Goal: Transaction & Acquisition: Purchase product/service

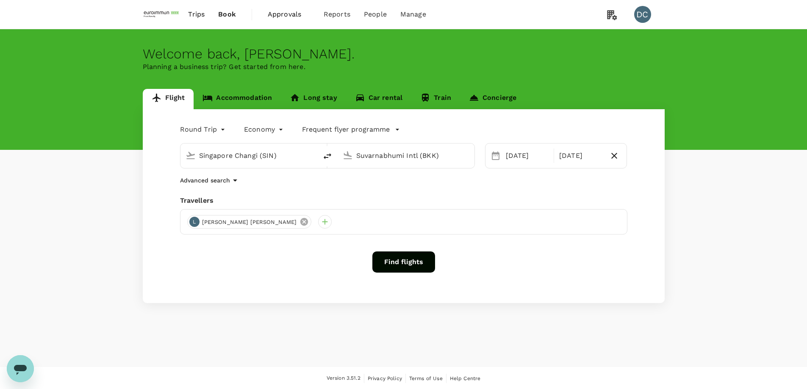
click at [299, 222] on icon at bounding box center [303, 221] width 9 height 9
click at [194, 223] on div at bounding box center [194, 222] width 14 height 14
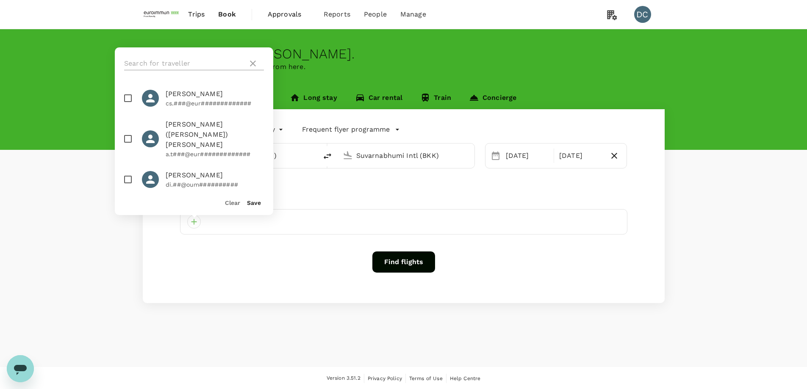
click at [200, 61] on input "text" at bounding box center [184, 64] width 120 height 14
type input "[PERSON_NAME]"
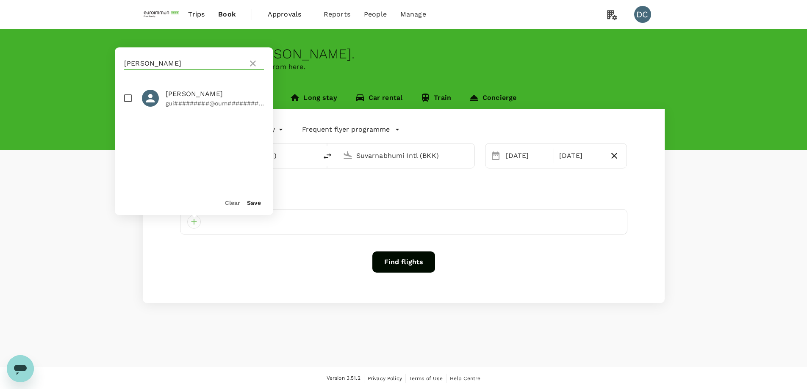
click at [123, 99] on input "checkbox" at bounding box center [128, 98] width 18 height 18
checkbox input "true"
click at [248, 204] on button "Save" at bounding box center [254, 202] width 14 height 7
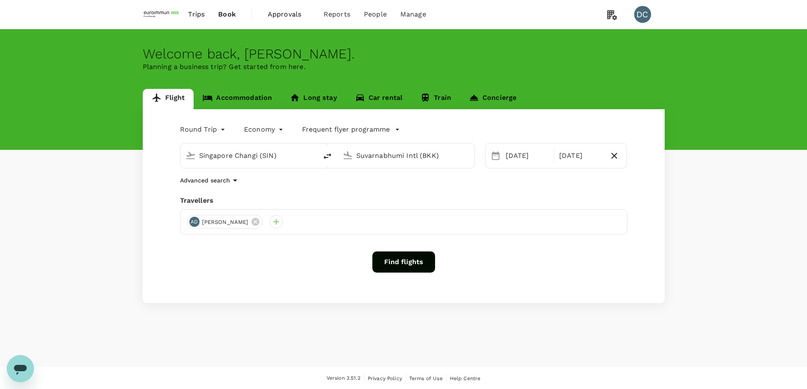
click at [256, 162] on input "Singapore Changi (SIN)" at bounding box center [249, 155] width 100 height 13
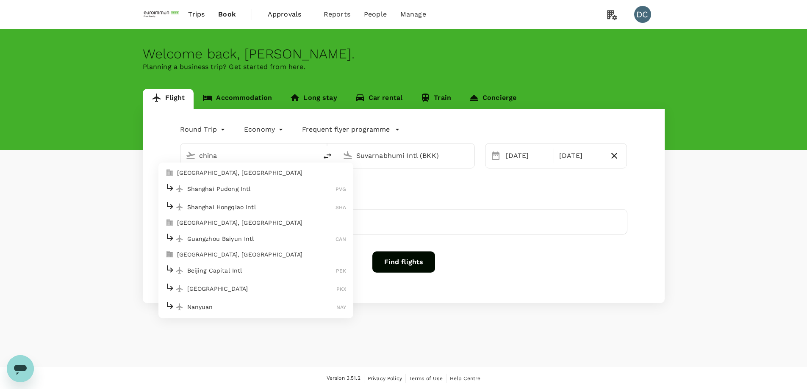
click at [218, 287] on p "[GEOGRAPHIC_DATA]" at bounding box center [261, 289] width 149 height 8
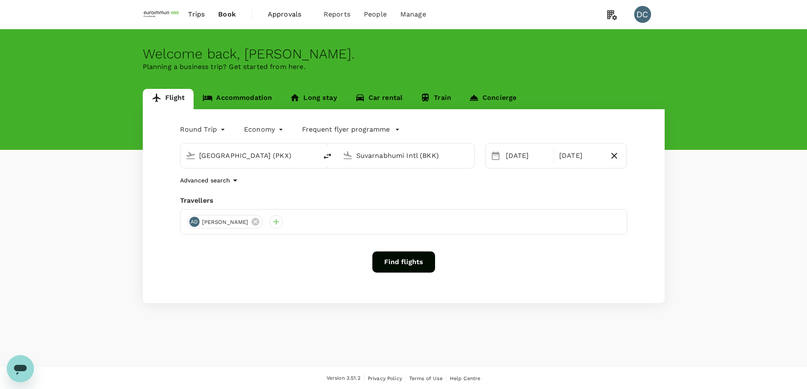
click at [268, 160] on input "[GEOGRAPHIC_DATA] (PKX)" at bounding box center [249, 155] width 100 height 13
click at [248, 181] on li "Beijing Capital Intl PEK" at bounding box center [255, 189] width 195 height 18
type input "Beijing Capital Intl ([GEOGRAPHIC_DATA])"
click at [412, 155] on input "Suvarnabhumi Intl (BKK)" at bounding box center [406, 155] width 100 height 13
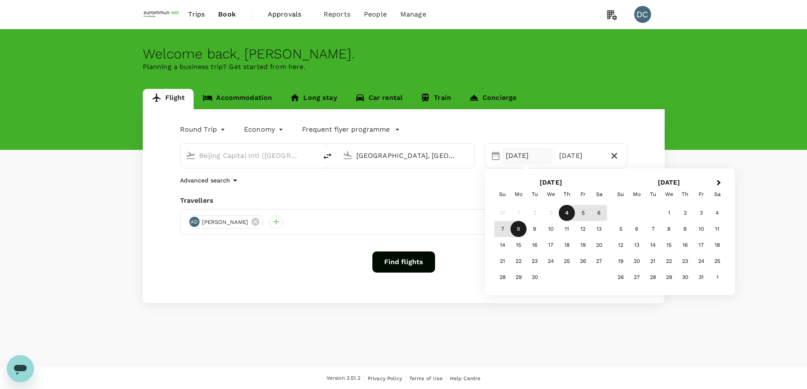
click at [412, 155] on input "[GEOGRAPHIC_DATA], [GEOGRAPHIC_DATA] (any)" at bounding box center [406, 155] width 100 height 13
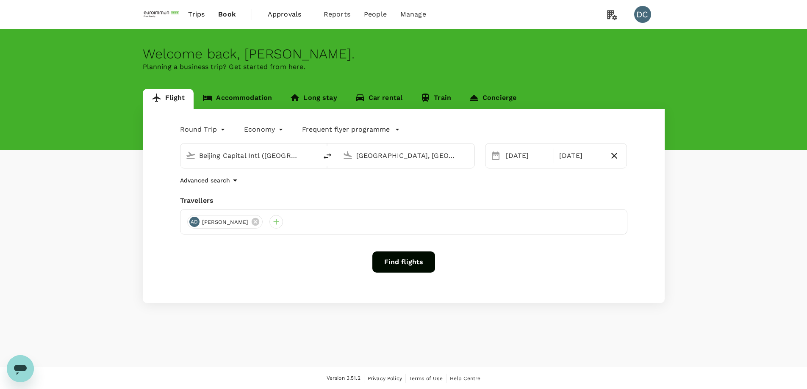
click at [412, 155] on input "[GEOGRAPHIC_DATA], [GEOGRAPHIC_DATA] (any)" at bounding box center [406, 155] width 100 height 13
drag, startPoint x: 357, startPoint y: 156, endPoint x: 466, endPoint y: 162, distance: 108.6
click at [466, 162] on div "[GEOGRAPHIC_DATA], [GEOGRAPHIC_DATA] (any)" at bounding box center [412, 156] width 113 height 14
click at [454, 183] on div "Singapore Changi SIN" at bounding box center [412, 188] width 181 height 13
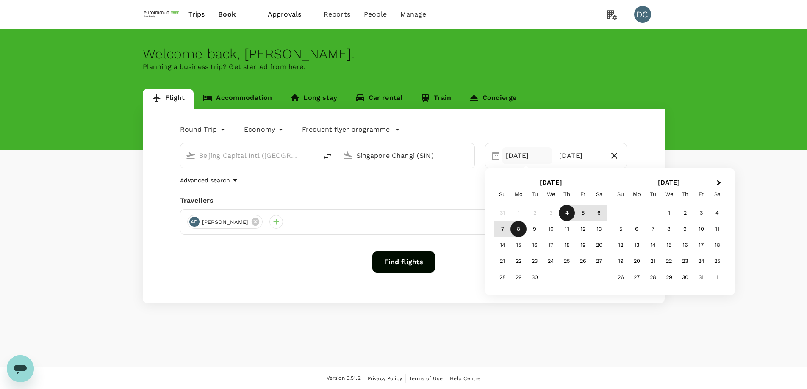
type input "Singapore Changi (SIN)"
click at [598, 243] on div "20" at bounding box center [599, 245] width 16 height 16
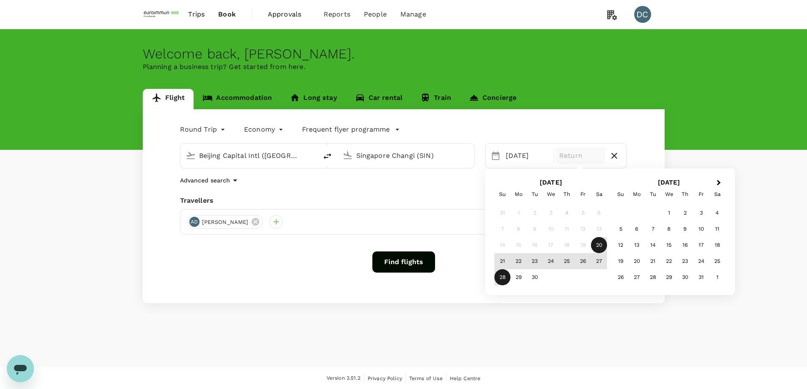
click at [500, 278] on div "28" at bounding box center [502, 277] width 16 height 16
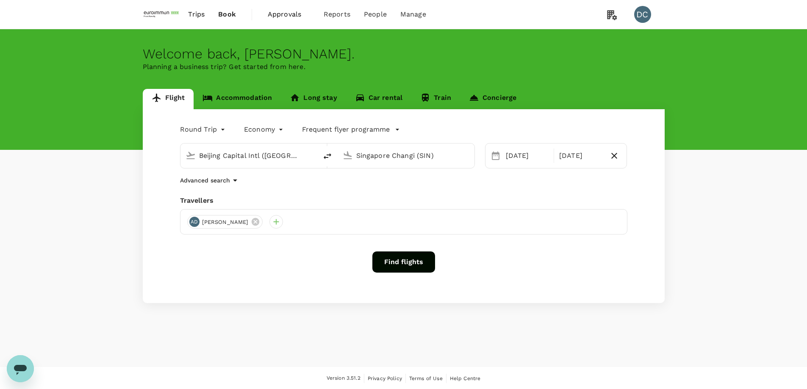
click at [451, 194] on div "Round Trip roundtrip Economy economy Frequent flyer programme Beijing Capital I…" at bounding box center [404, 206] width 522 height 194
click at [422, 257] on button "Find flights" at bounding box center [403, 262] width 63 height 21
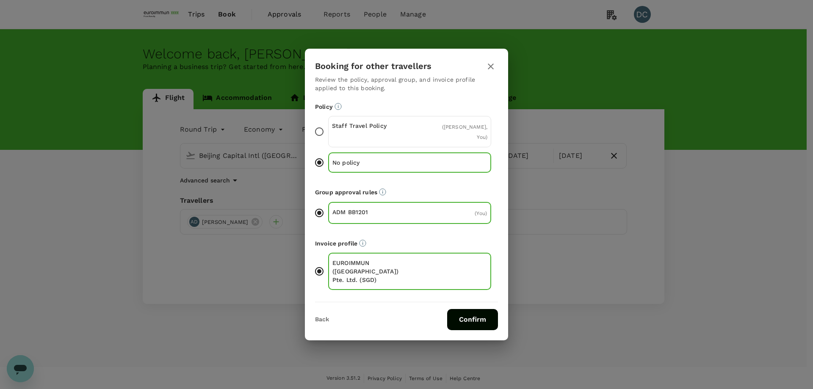
click at [359, 130] on div "Staff Travel Policy ( [PERSON_NAME], You )" at bounding box center [409, 131] width 163 height 31
click at [328, 130] on input "Staff Travel Policy ( [PERSON_NAME], You )" at bounding box center [319, 132] width 18 height 18
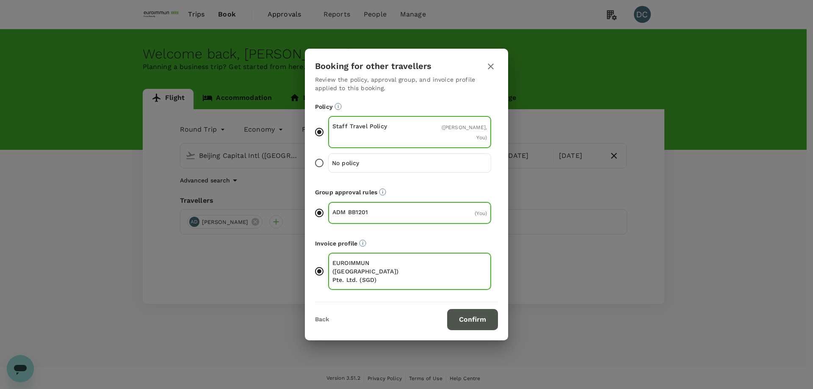
click at [479, 309] on button "Confirm" at bounding box center [472, 319] width 51 height 21
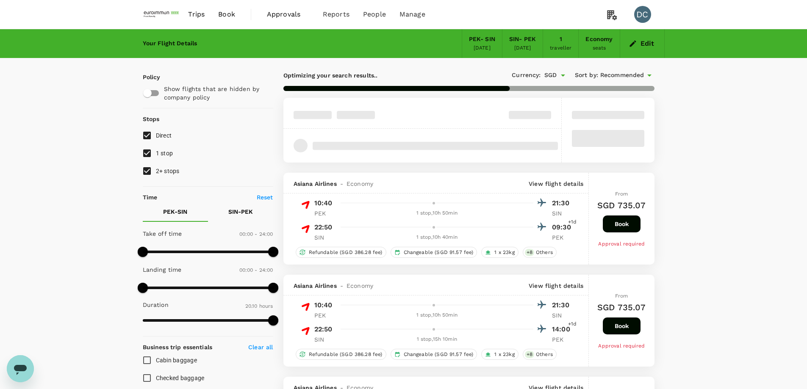
click at [149, 171] on input "2+ stops" at bounding box center [147, 171] width 18 height 18
checkbox input "false"
click at [146, 153] on input "1 stop" at bounding box center [147, 153] width 18 height 18
checkbox input "false"
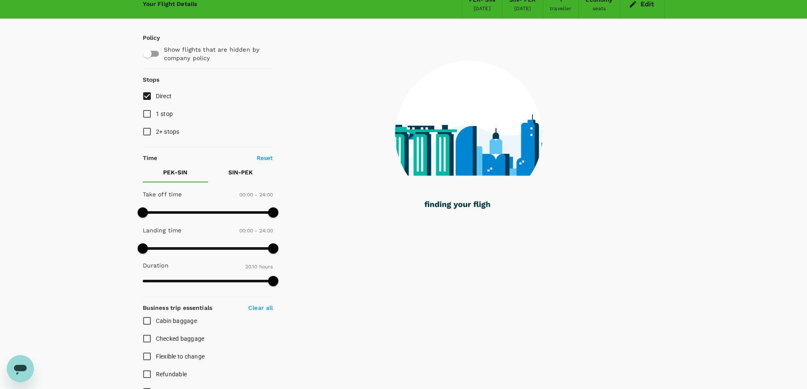
scroll to position [127, 0]
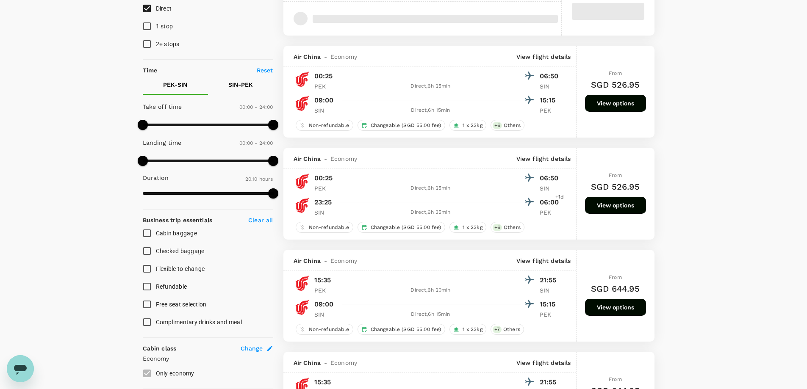
type input "SGD"
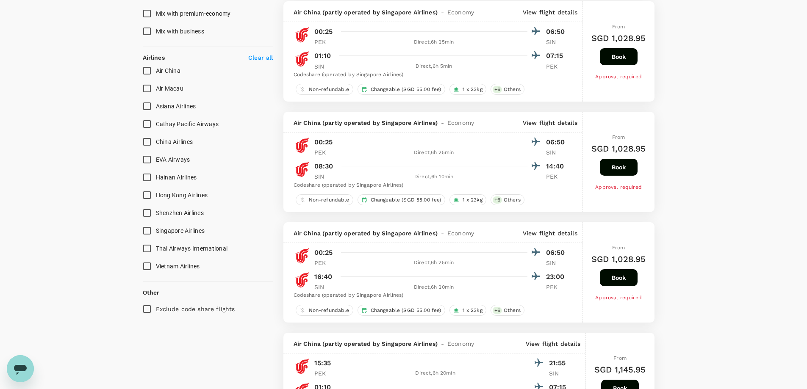
scroll to position [424, 0]
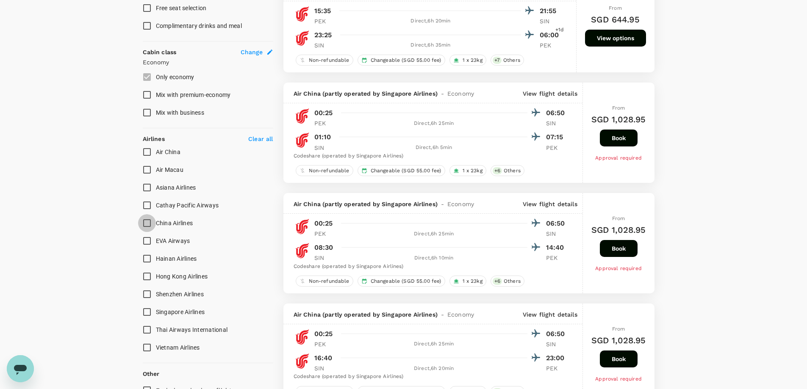
click at [147, 223] on input "China Airlines" at bounding box center [147, 223] width 18 height 18
checkbox input "true"
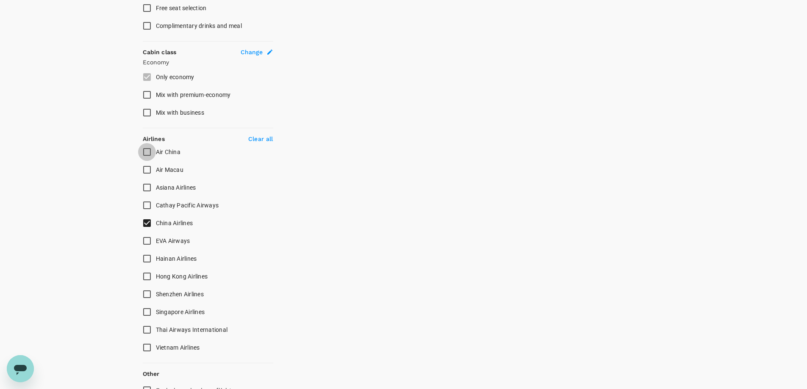
click at [145, 152] on input "Air China" at bounding box center [147, 152] width 18 height 18
checkbox input "true"
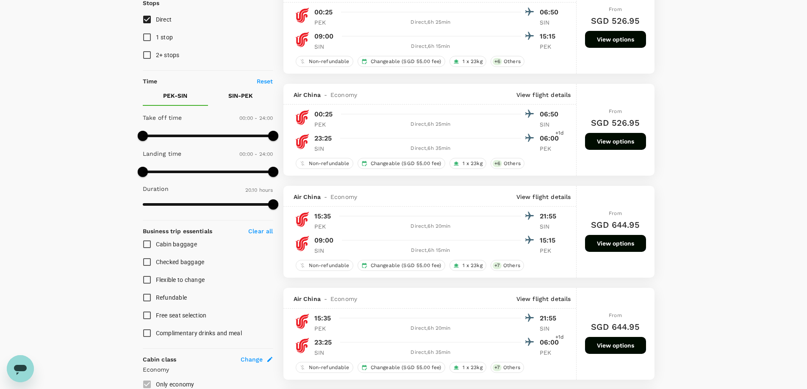
scroll to position [0, 0]
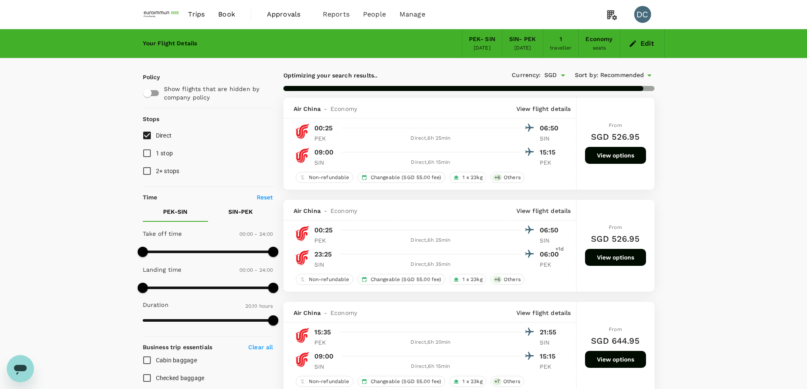
type input "1230"
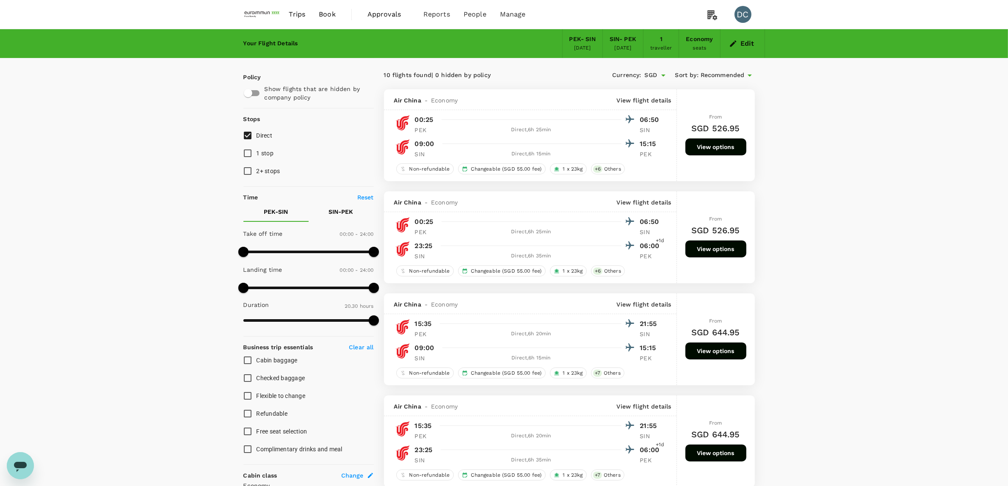
drag, startPoint x: 561, startPoint y: 39, endPoint x: 596, endPoint y: 50, distance: 36.4
click at [596, 50] on div "PEK - SIN [DATE]" at bounding box center [582, 43] width 41 height 29
copy div "PEK - SIN [DATE]"
copy div "SIN - PEK [DATE]"
drag, startPoint x: 608, startPoint y: 40, endPoint x: 643, endPoint y: 51, distance: 36.4
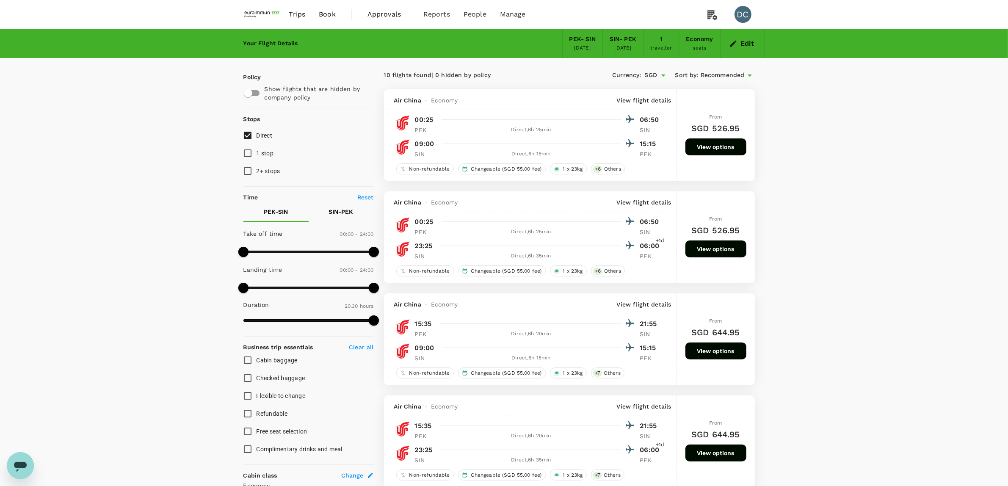
click at [643, 51] on div "SIN - PEK [DATE]" at bounding box center [623, 43] width 41 height 29
drag, startPoint x: 415, startPoint y: 119, endPoint x: 639, endPoint y: 120, distance: 223.2
click at [639, 120] on div "00:25 06:50" at bounding box center [538, 119] width 246 height 12
copy div "00:25"
drag, startPoint x: 415, startPoint y: 142, endPoint x: 435, endPoint y: 142, distance: 19.9
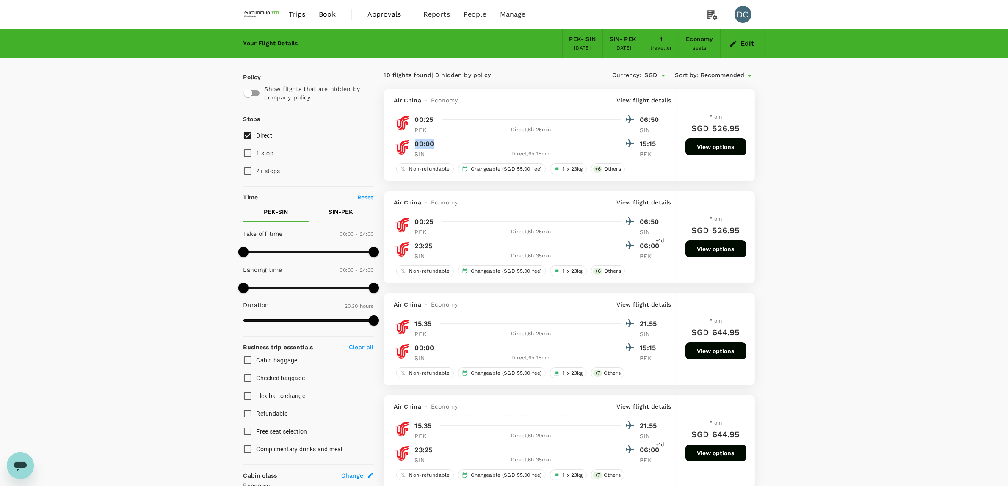
click at [435, 142] on div "09:00 15:15" at bounding box center [538, 144] width 246 height 12
copy p "09:00"
click at [581, 114] on div at bounding box center [536, 119] width 197 height 12
click at [638, 118] on div "00:25 06:50" at bounding box center [538, 119] width 246 height 12
drag, startPoint x: 641, startPoint y: 119, endPoint x: 658, endPoint y: 119, distance: 16.9
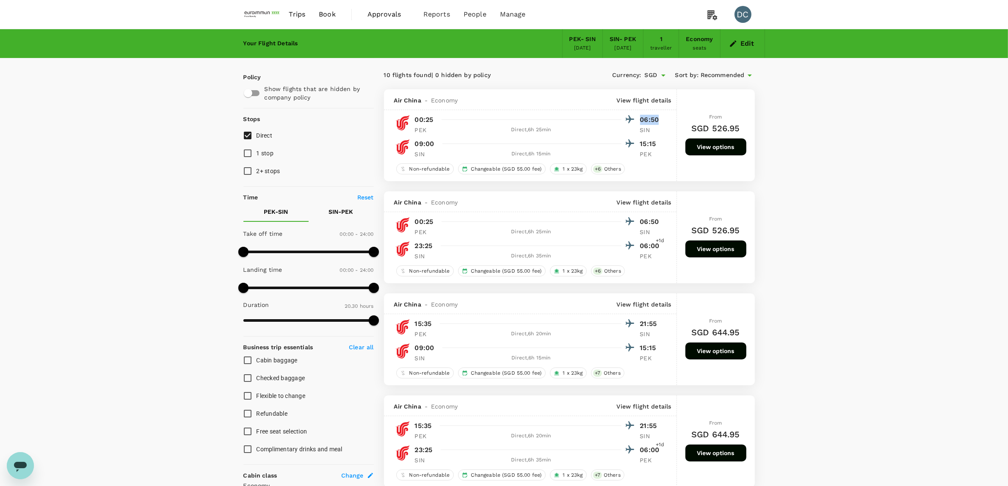
click at [658, 119] on p "06:50" at bounding box center [650, 120] width 21 height 10
copy p "06:50"
click at [413, 145] on div "09:00 15:15 SIN Direct , 6h 15min PEK" at bounding box center [536, 148] width 252 height 21
drag, startPoint x: 415, startPoint y: 132, endPoint x: 479, endPoint y: 130, distance: 64.4
click at [490, 132] on div "PEK Direct , 6h 25min SIN" at bounding box center [538, 130] width 246 height 8
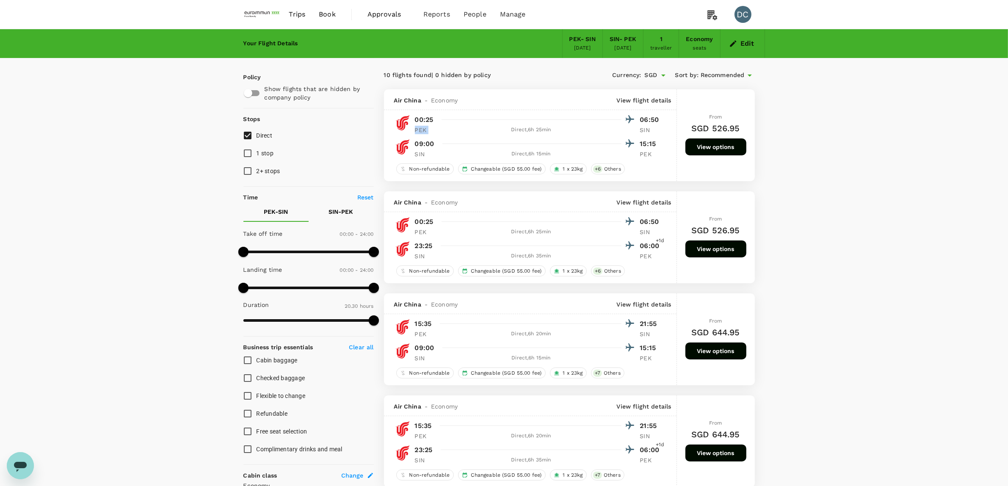
click at [477, 131] on div "Direct , 6h 25min" at bounding box center [531, 130] width 180 height 8
drag, startPoint x: 415, startPoint y: 147, endPoint x: 653, endPoint y: 157, distance: 238.7
click at [653, 157] on div "09:00 15:15 SIN Direct , 6h 15min PEK" at bounding box center [536, 148] width 252 height 21
copy div "09:00 15:15 SIN Direct , 6h 15min PEK"
drag, startPoint x: 693, startPoint y: 128, endPoint x: 740, endPoint y: 128, distance: 47.0
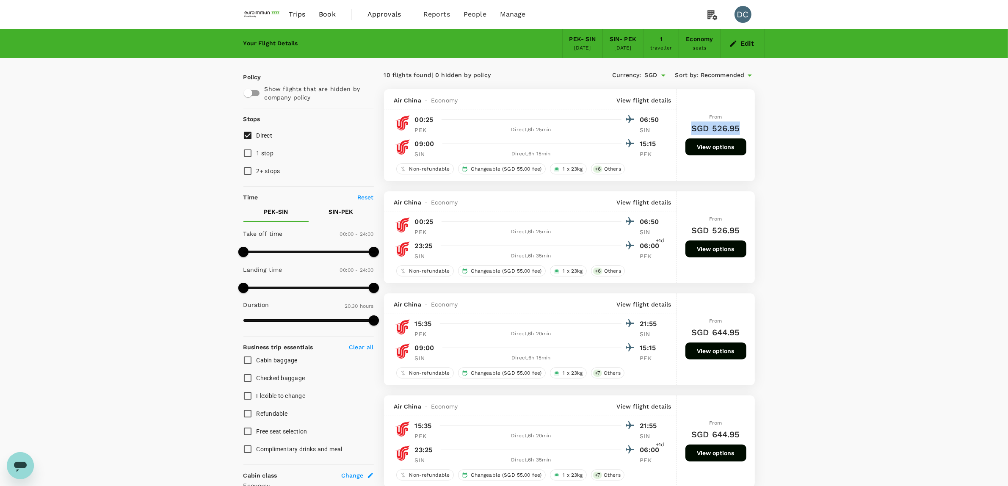
click at [740, 128] on div "From SGD 526.95 View options" at bounding box center [716, 135] width 61 height 92
copy h6 "SGD 526.95"
click at [710, 151] on button "View options" at bounding box center [716, 146] width 61 height 17
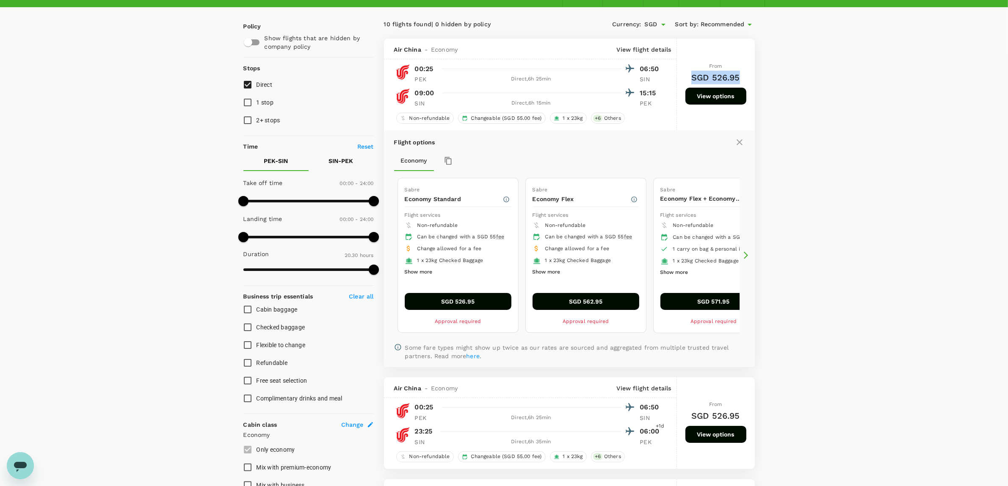
scroll to position [89, 0]
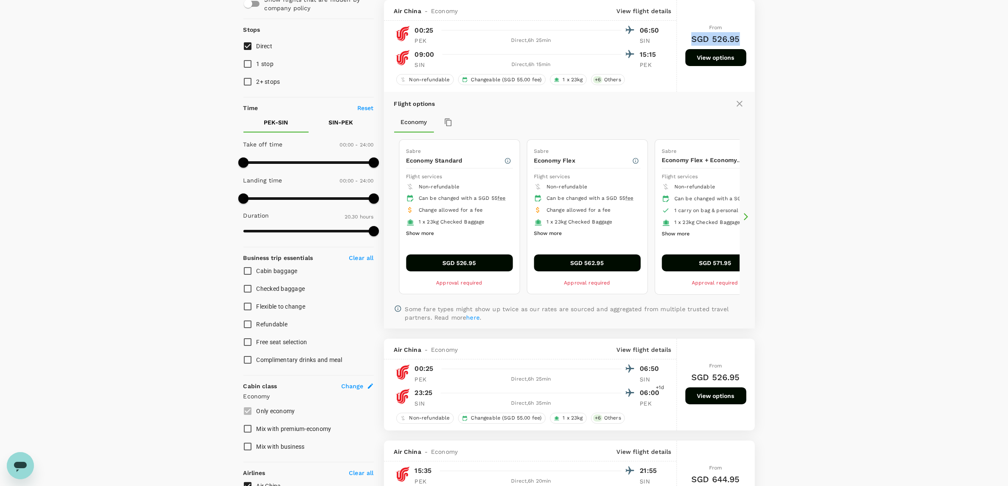
drag, startPoint x: 404, startPoint y: 161, endPoint x: 476, endPoint y: 228, distance: 98.3
click at [476, 228] on div "Sabre Economy Standard Flight services Non-refundable Can be changed with a SGD…" at bounding box center [459, 217] width 120 height 154
click at [426, 239] on button "Show more" at bounding box center [420, 233] width 28 height 11
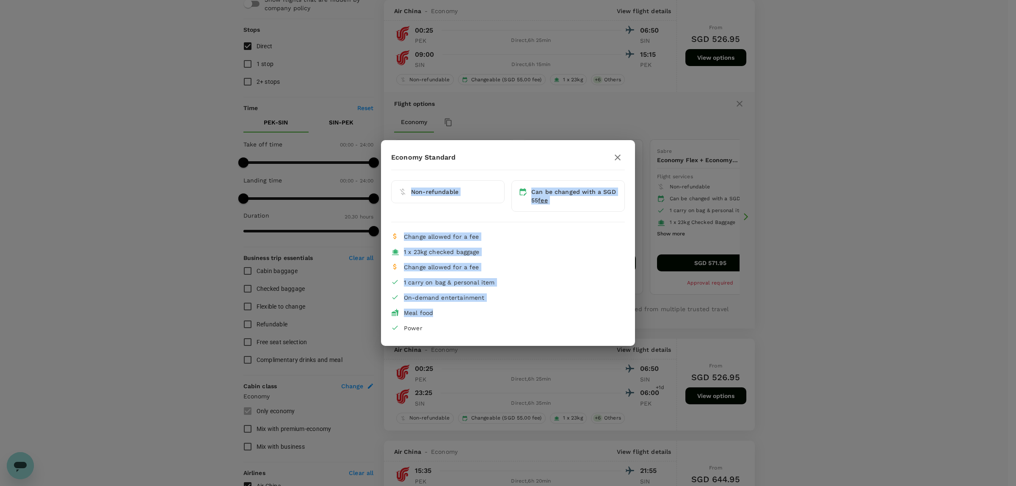
drag, startPoint x: 435, startPoint y: 313, endPoint x: 396, endPoint y: 196, distance: 123.3
click at [396, 196] on div "Economy Standard Non-refundable Can be changed with a SGD 55 fee Change allowed…" at bounding box center [508, 242] width 254 height 185
copy div "Non-refundable Can be changed with a SGD 55 fee Change allowed for a fee 1 x 23…"
click at [619, 157] on icon "button" at bounding box center [618, 157] width 10 height 10
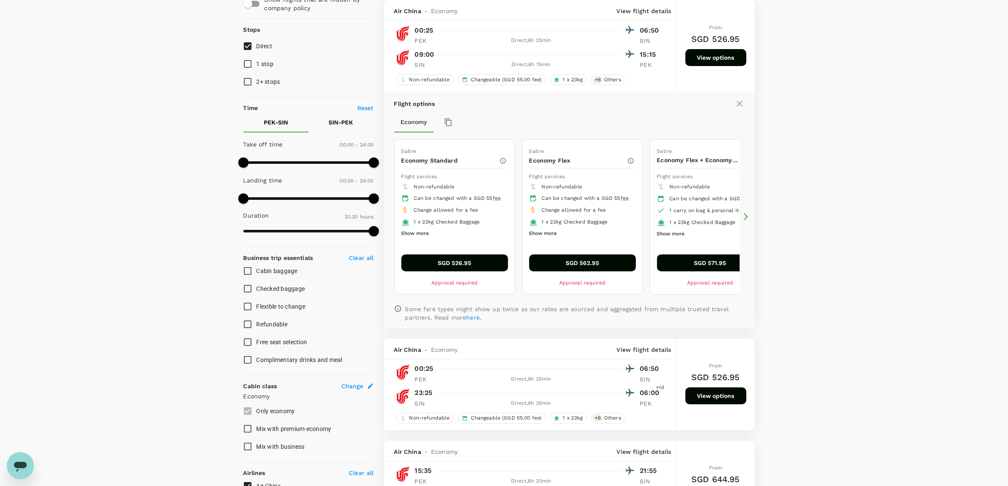
scroll to position [248, 0]
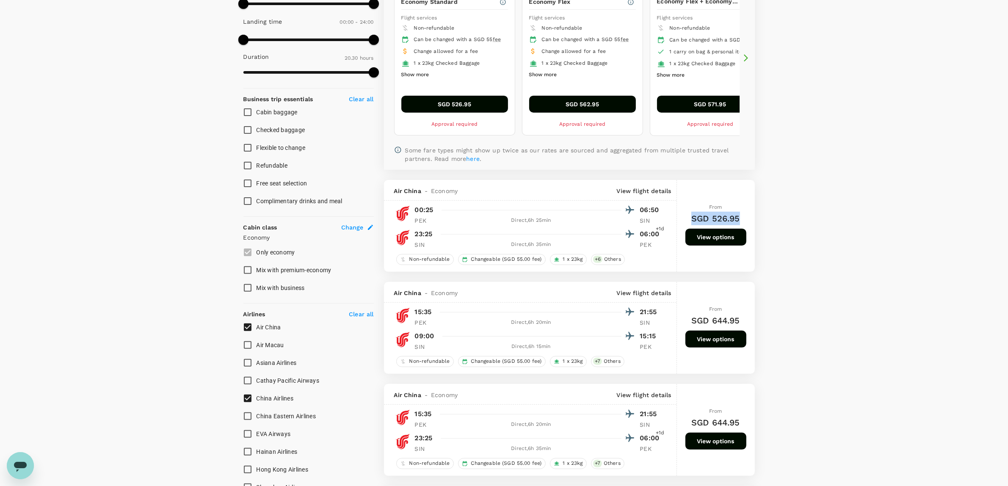
drag, startPoint x: 692, startPoint y: 217, endPoint x: 748, endPoint y: 217, distance: 55.9
click at [748, 217] on div "From SGD 526.95 View options" at bounding box center [716, 226] width 78 height 92
copy h6 "SGD 526.95"
drag, startPoint x: 416, startPoint y: 210, endPoint x: 666, endPoint y: 236, distance: 251.2
click at [666, 236] on div "00:25 06:50 PEK Direct , 6h 25min SIN 23:25 06:00 +1d SIN Direct , 6h 35min PEK" at bounding box center [530, 226] width 293 height 45
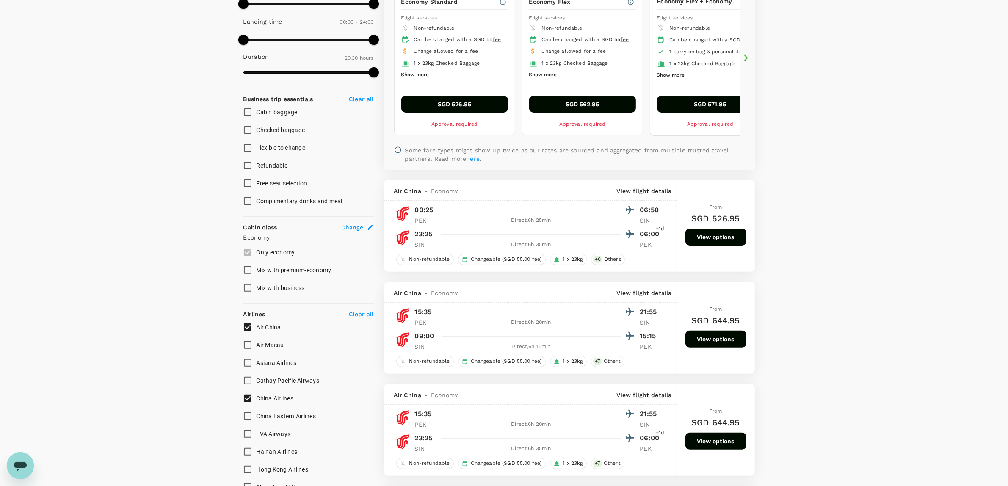
click at [653, 251] on div "Air China - Economy View flight details 00:25 06:50 PEK Direct , 6h 25min SIN 2…" at bounding box center [530, 226] width 293 height 92
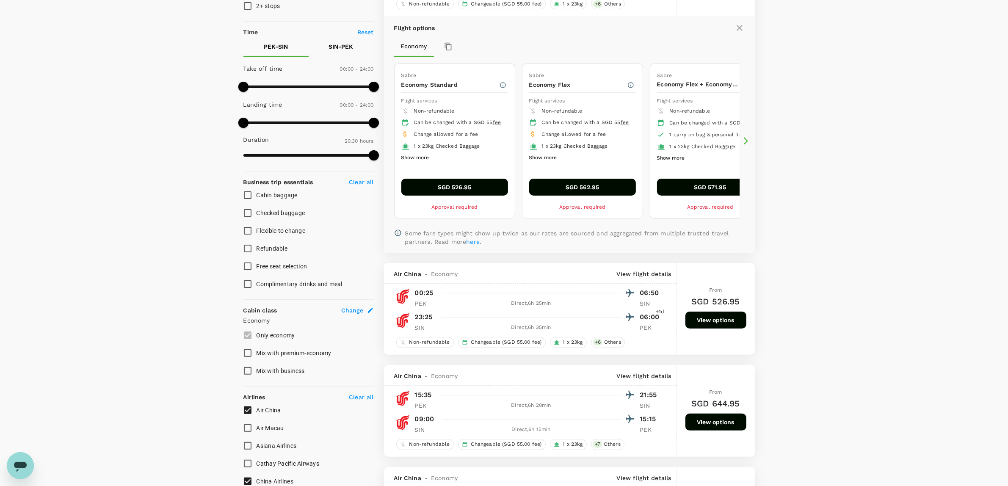
scroll to position [36, 0]
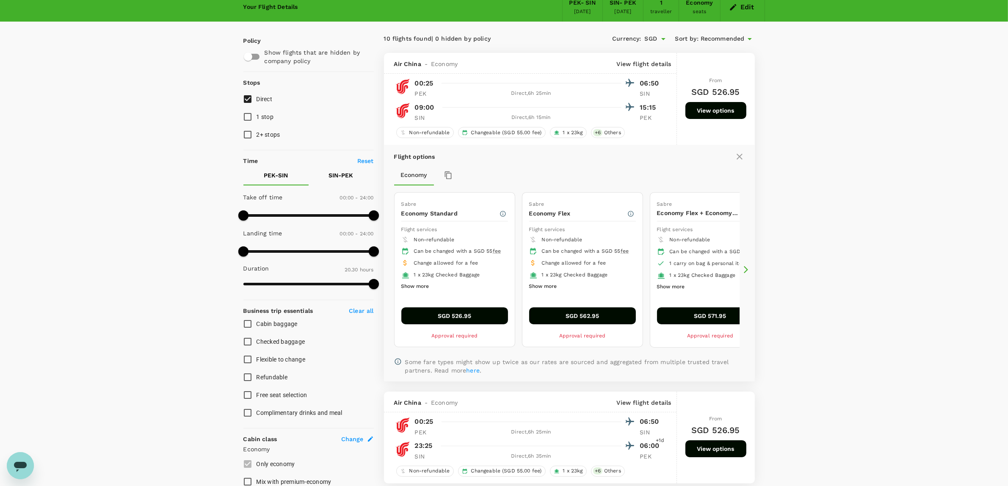
click at [740, 161] on icon at bounding box center [740, 157] width 10 height 10
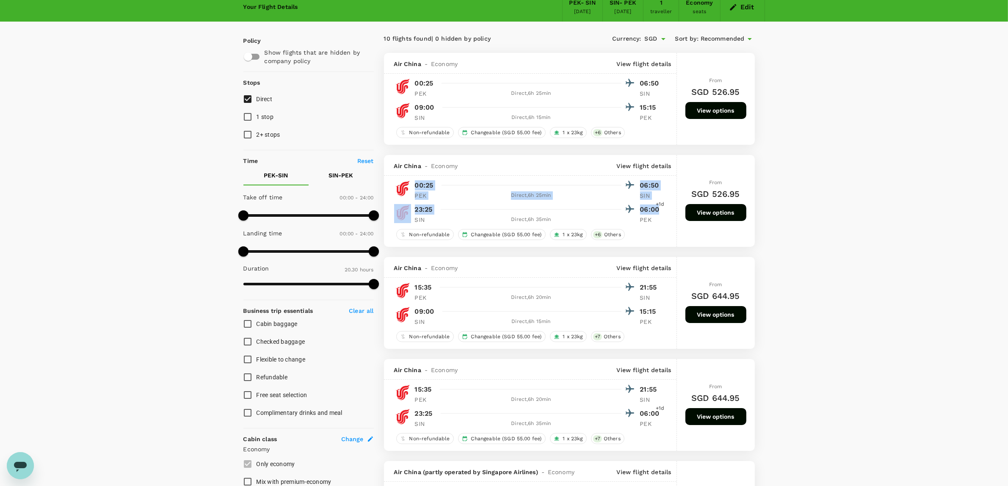
copy div "00:25 06:50 PEK Direct , 6h 25min SIN 23:25 06:00"
drag, startPoint x: 414, startPoint y: 188, endPoint x: 668, endPoint y: 217, distance: 255.8
click at [668, 217] on div "00:25 06:50 PEK Direct , 6h 25min SIN 23:25 06:00 +1d SIN Direct , 6h 35min PEK" at bounding box center [530, 201] width 293 height 45
click at [665, 236] on div "Non-refundable Changeable (SGD 55.00 fee) 1 x 23kg + 6 Others" at bounding box center [530, 233] width 293 height 13
click at [698, 212] on button "View options" at bounding box center [716, 212] width 61 height 17
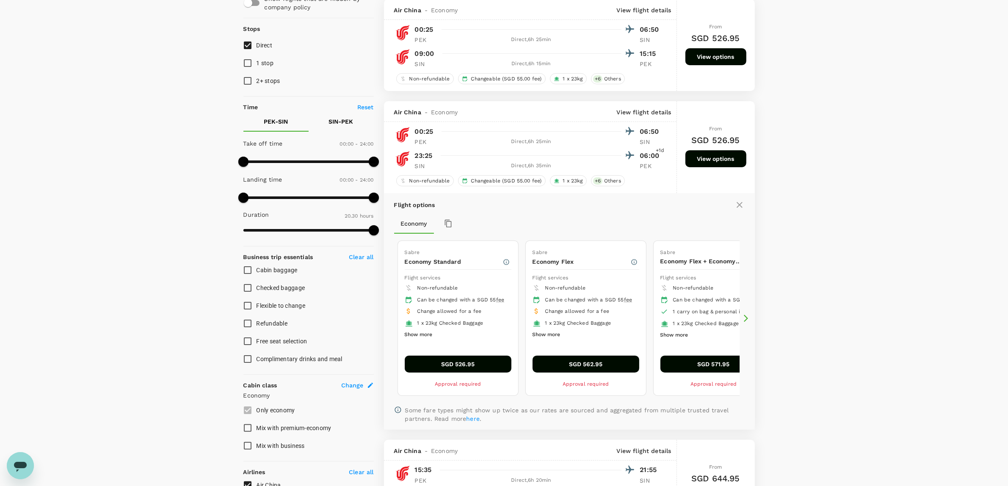
scroll to position [193, 0]
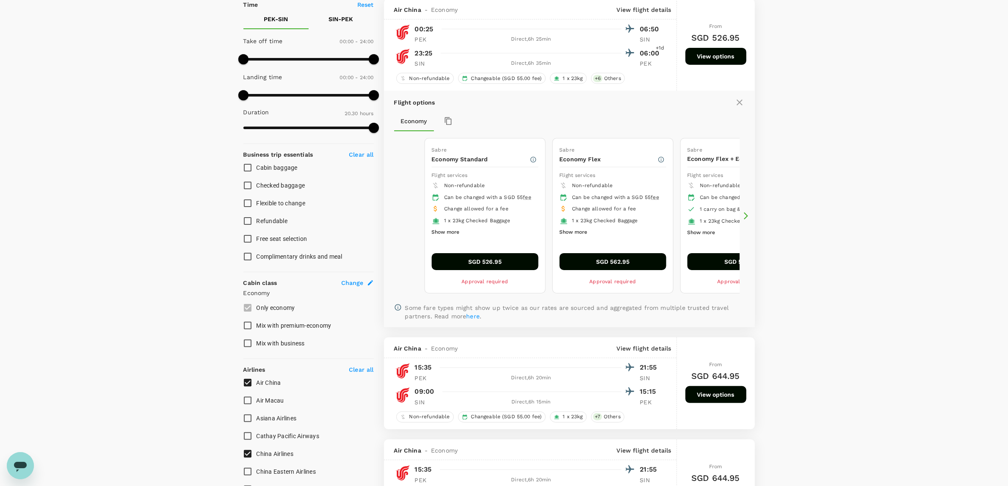
drag, startPoint x: 405, startPoint y: 185, endPoint x: 482, endPoint y: 232, distance: 89.8
click at [482, 232] on ul "Non-refundable Can be changed with a SGD 55 fee Change allowed for a fee 1 x 23…" at bounding box center [485, 209] width 107 height 58
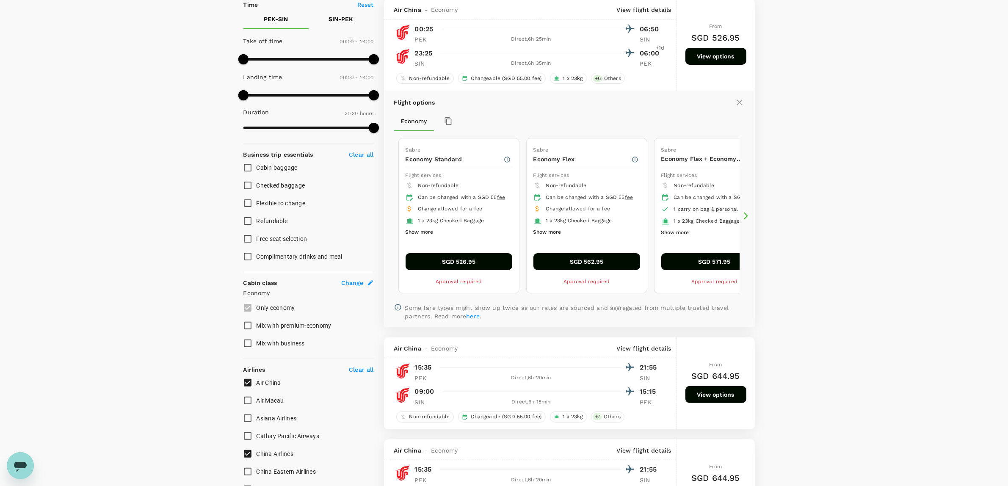
drag, startPoint x: 457, startPoint y: 174, endPoint x: 478, endPoint y: 235, distance: 64.3
click at [478, 235] on div "Sabre Economy Standard Flight services Non-refundable Can be changed with a SGD…" at bounding box center [459, 215] width 120 height 154
click at [426, 238] on button "Show more" at bounding box center [420, 232] width 28 height 11
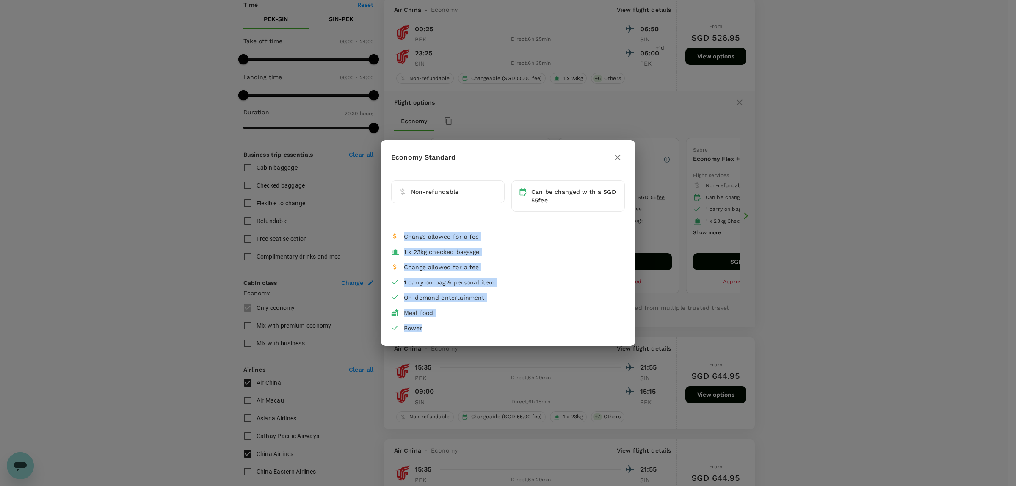
drag, startPoint x: 397, startPoint y: 230, endPoint x: 485, endPoint y: 305, distance: 115.9
click at [487, 310] on div "Change allowed for a fee 1 x 23kg checked baggage Change allowed for a fee 1 ca…" at bounding box center [508, 282] width 234 height 107
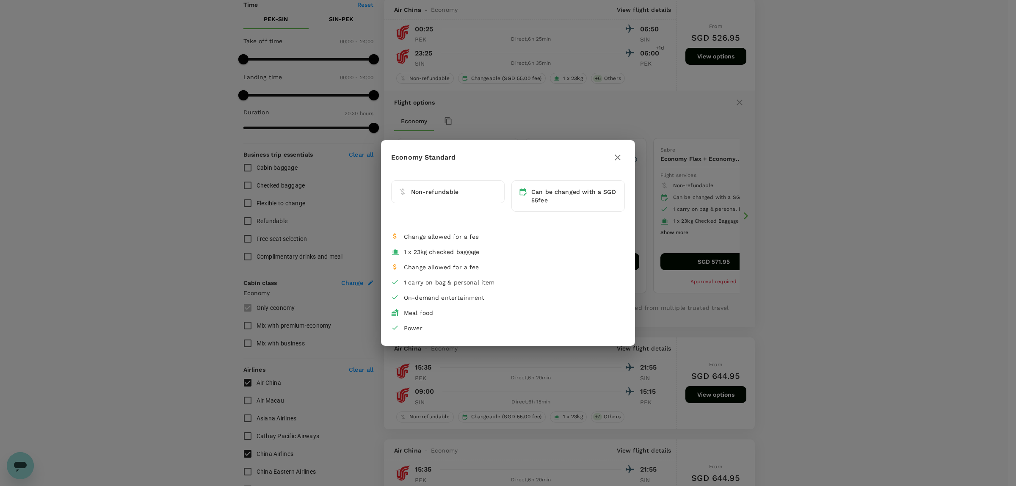
click at [405, 175] on div "Non-refundable" at bounding box center [445, 193] width 120 height 38
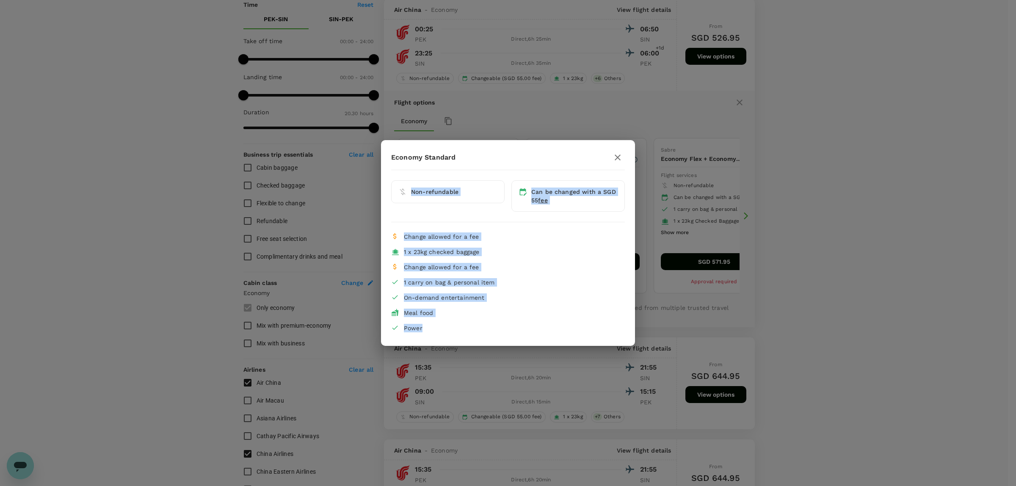
drag, startPoint x: 400, startPoint y: 181, endPoint x: 509, endPoint y: 339, distance: 191.7
click at [509, 339] on div "Economy Standard Non-refundable Can be changed with a SGD 55 fee Change allowed…" at bounding box center [508, 243] width 254 height 206
click at [618, 153] on icon "button" at bounding box center [618, 157] width 10 height 10
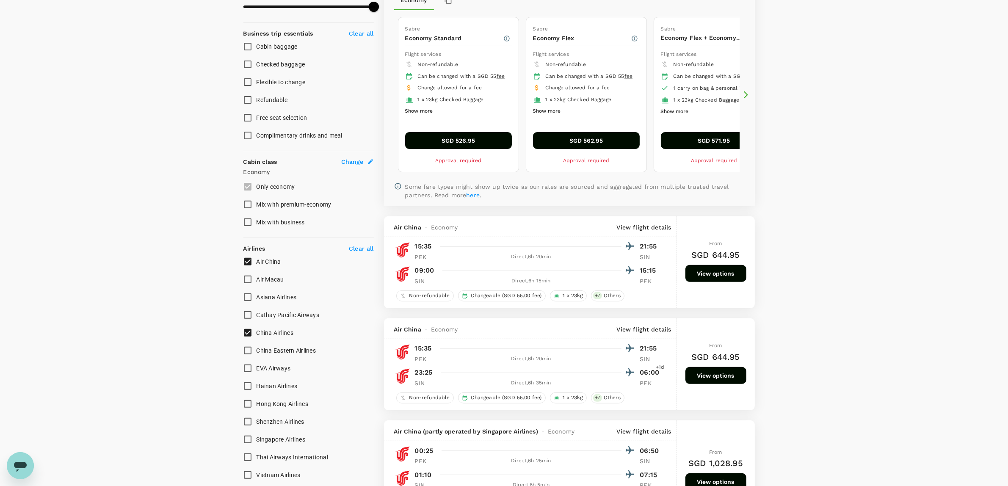
scroll to position [352, 0]
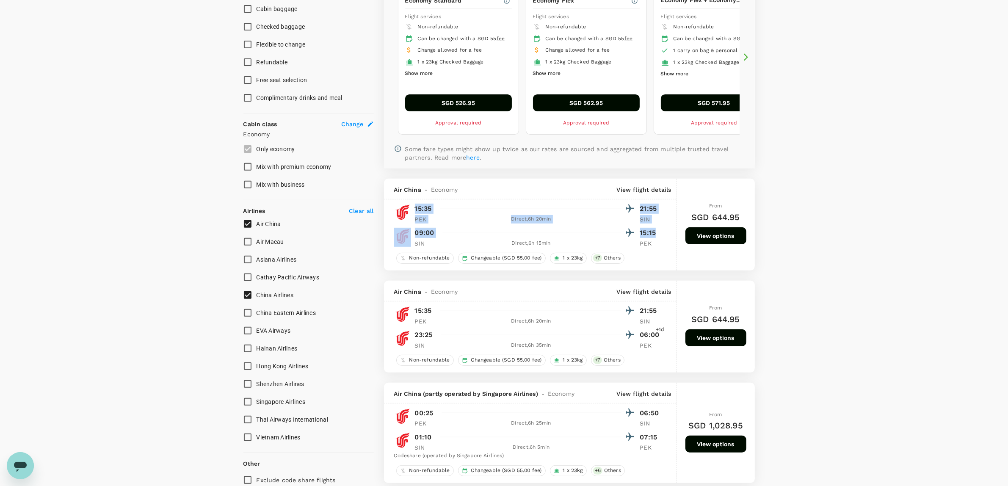
drag, startPoint x: 410, startPoint y: 208, endPoint x: 665, endPoint y: 238, distance: 257.5
click at [665, 238] on div "15:35 21:55 PEK Direct , 6h 20min SIN 09:00 15:15 SIN Direct , 6h 15min PEK" at bounding box center [530, 225] width 293 height 45
click at [700, 236] on button "View options" at bounding box center [716, 235] width 61 height 17
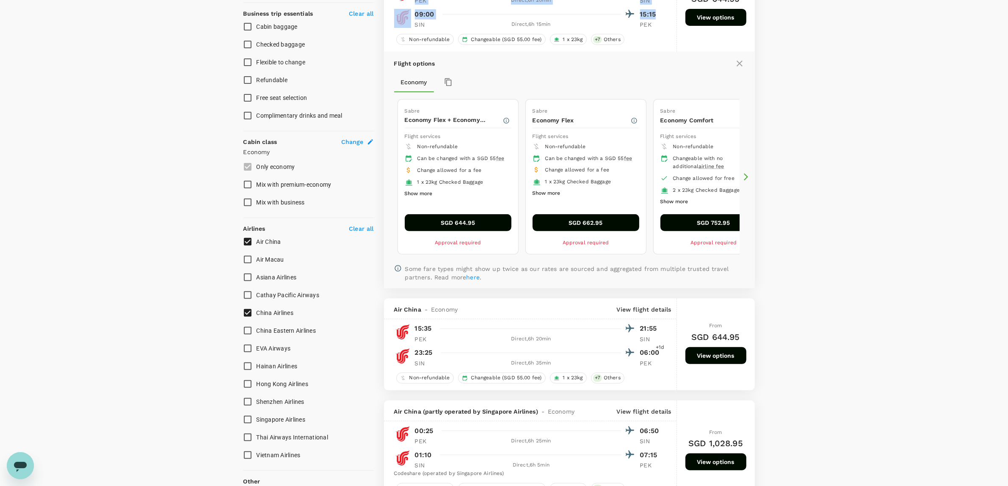
scroll to position [296, 0]
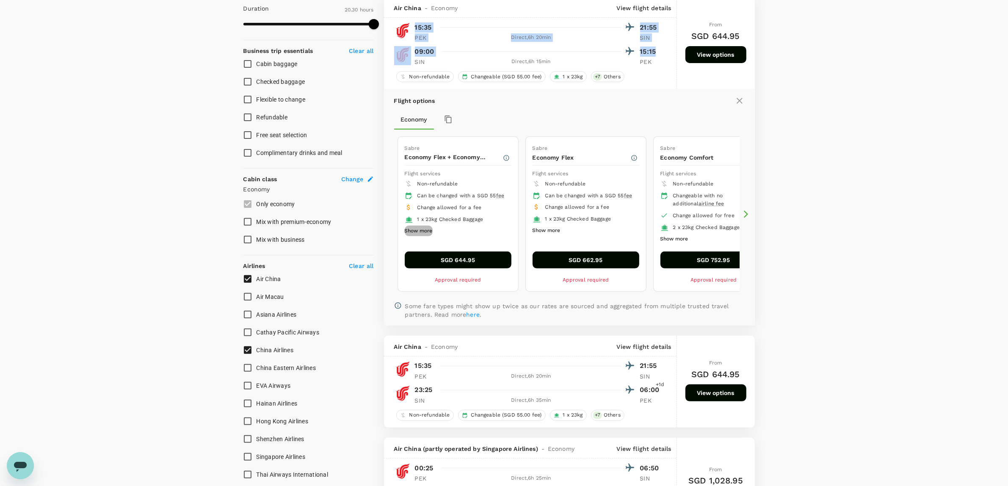
click at [424, 237] on button "Show more" at bounding box center [419, 231] width 28 height 11
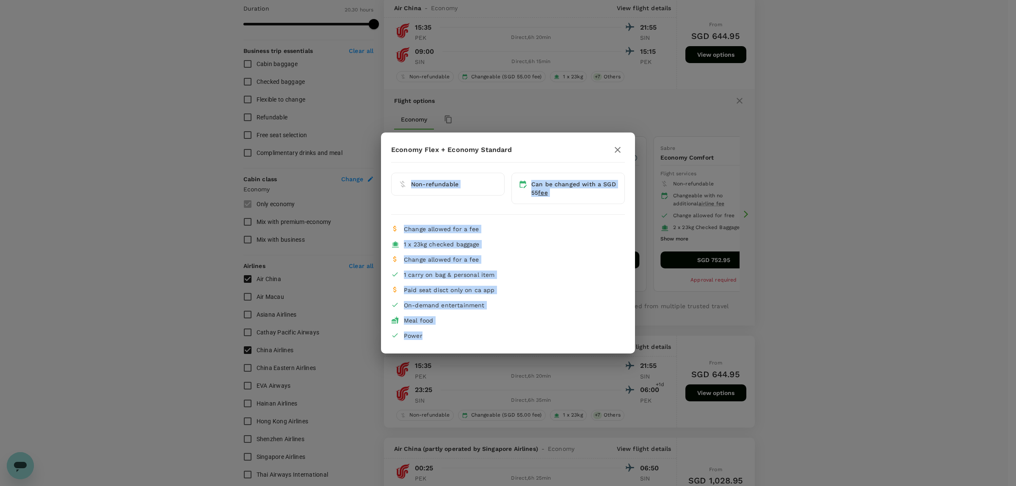
drag, startPoint x: 411, startPoint y: 182, endPoint x: 509, endPoint y: 340, distance: 186.3
click at [509, 340] on div "Economy Flex + Economy Standard Non-refundable Can be changed with a SGD 55 fee…" at bounding box center [508, 243] width 254 height 201
click at [621, 150] on icon "button" at bounding box center [618, 150] width 10 height 10
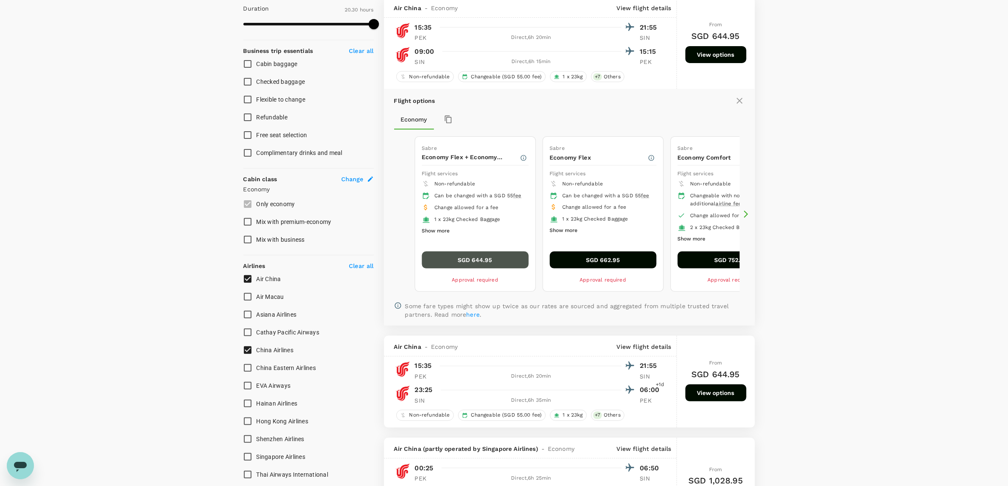
drag, startPoint x: 439, startPoint y: 263, endPoint x: 488, endPoint y: 265, distance: 49.2
click at [488, 265] on button "SGD 644.95" at bounding box center [475, 260] width 107 height 17
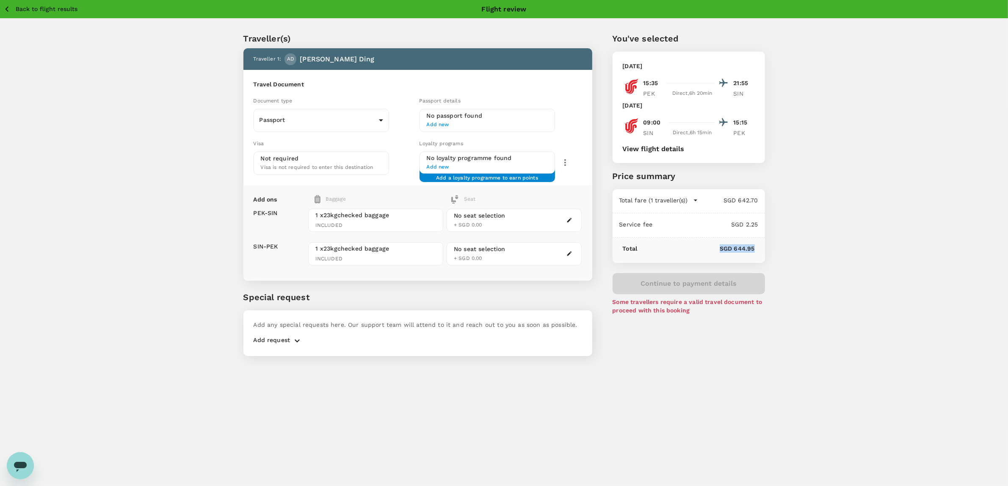
drag, startPoint x: 759, startPoint y: 251, endPoint x: 715, endPoint y: 252, distance: 44.5
click at [715, 252] on div "Total SGD 644.95" at bounding box center [689, 250] width 152 height 25
click at [721, 345] on div "You've selected [DATE] 15:35 21:55 PEK Direct , 6h 20min SIN [DATE] 09:00 15:15…" at bounding box center [678, 189] width 173 height 354
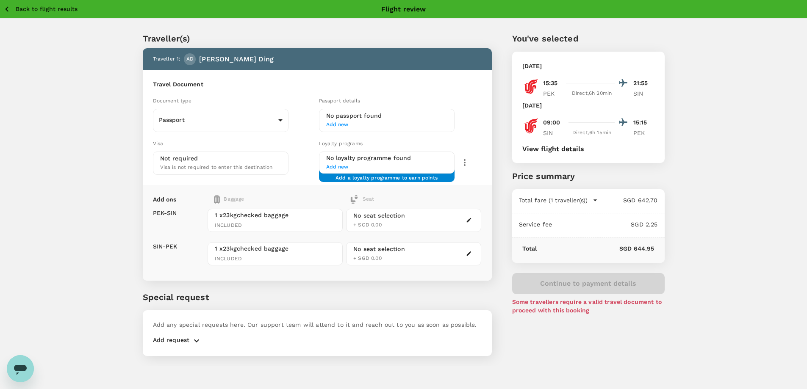
click at [343, 125] on span "Add new" at bounding box center [386, 125] width 121 height 8
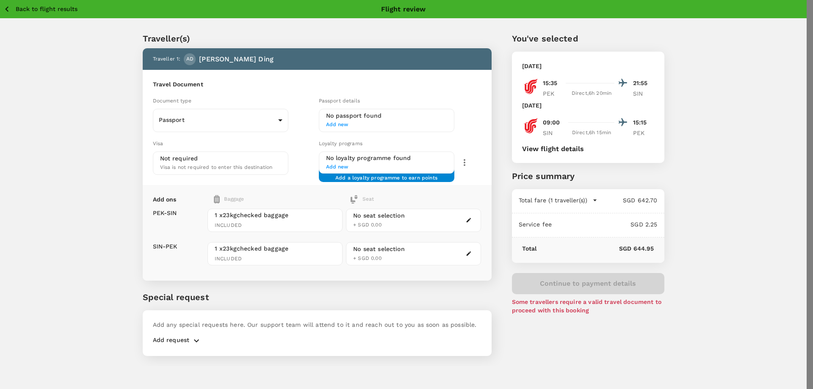
paste input "EK0700888"
type input "EK0700888"
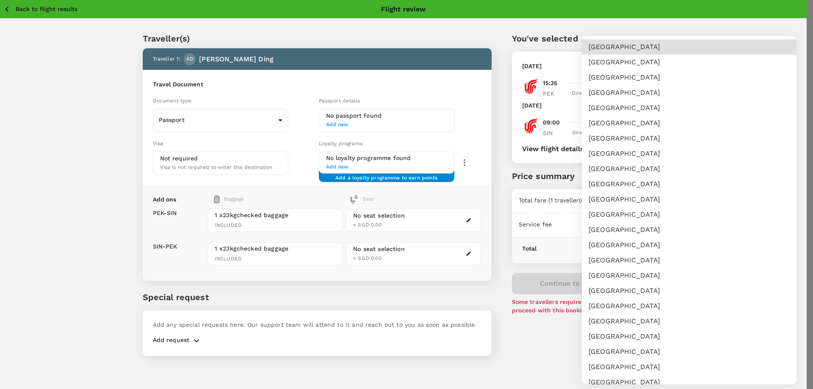
scroll to position [249, 0]
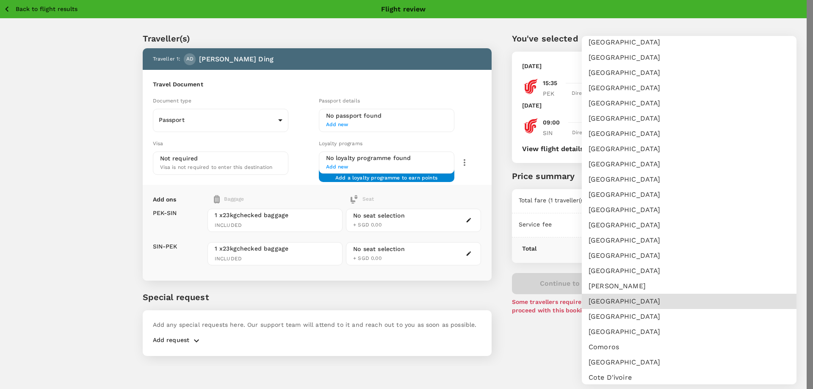
click at [612, 318] on li "[GEOGRAPHIC_DATA]" at bounding box center [689, 316] width 215 height 15
type input "CN"
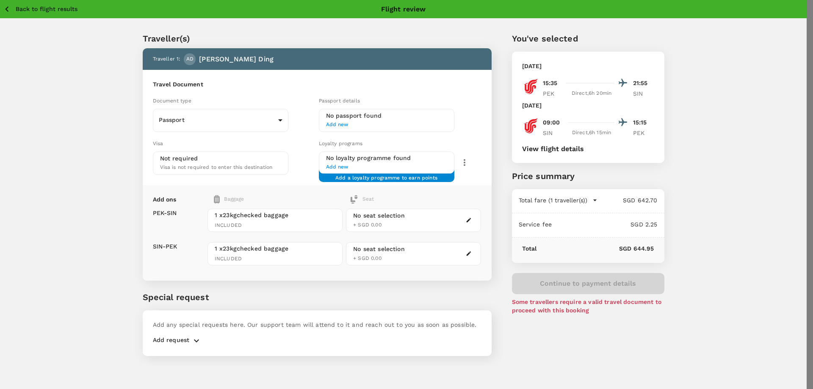
type input "[DATE]"
type input "GUIYING"
type input "DING"
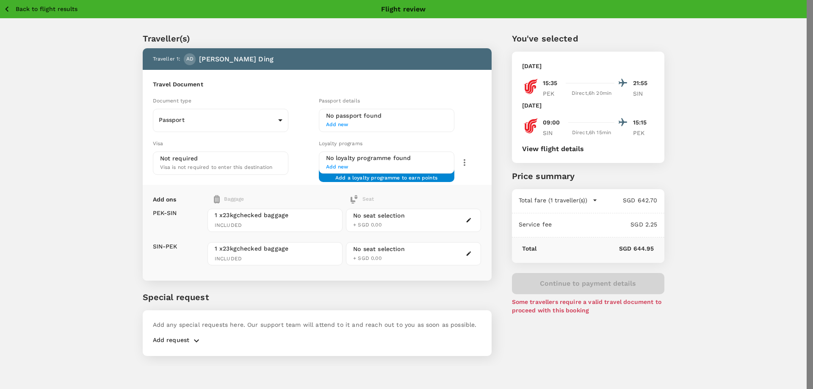
radio input "true"
type input "[DATE]"
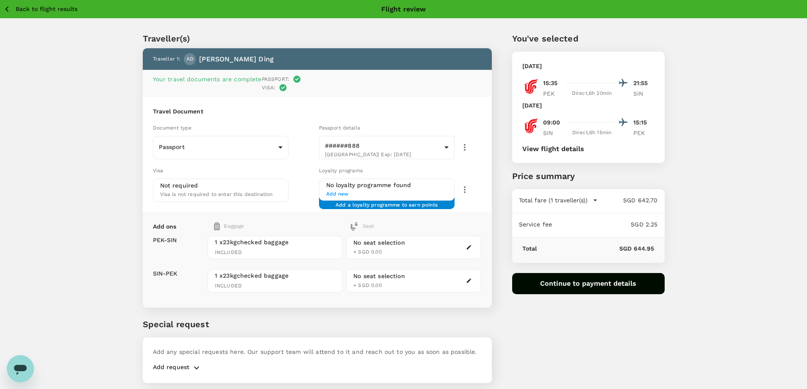
click at [6, 7] on icon "button" at bounding box center [7, 9] width 11 height 11
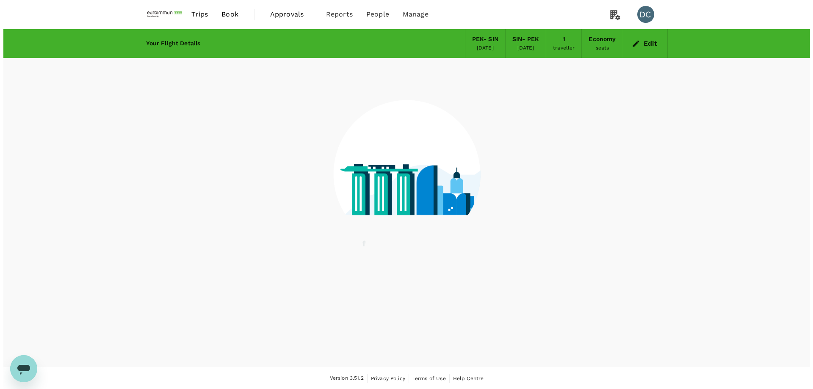
scroll to position [1, 0]
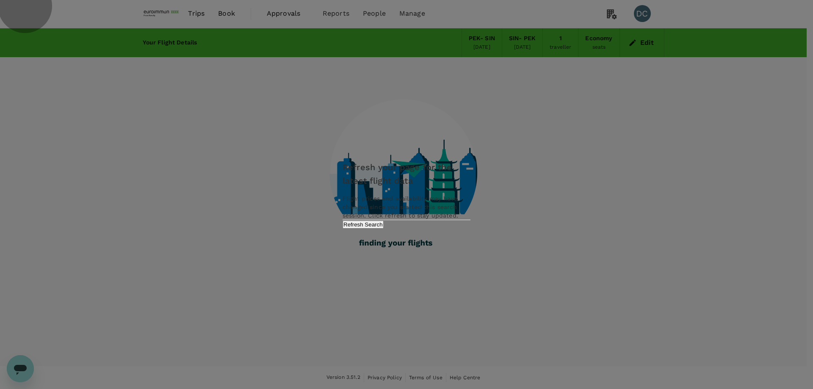
click at [384, 229] on button "Refresh Search" at bounding box center [363, 225] width 41 height 8
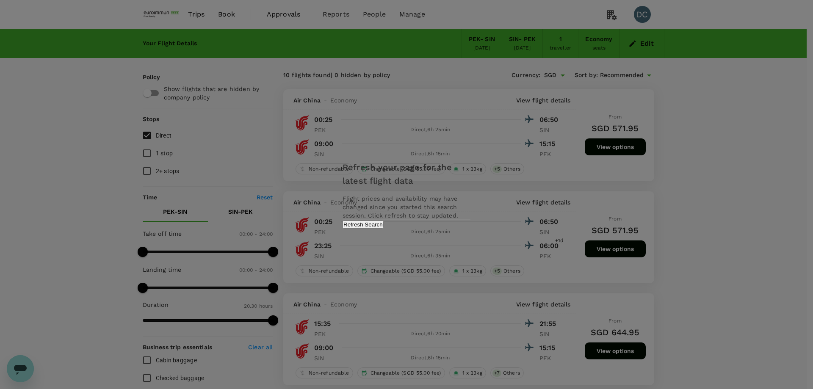
click at [327, 30] on div "Refresh your page for the latest flight data Flight prices and availability may…" at bounding box center [406, 194] width 813 height 389
click at [373, 26] on div "Refresh your page for the latest flight data Flight prices and availability may…" at bounding box center [406, 194] width 813 height 389
click at [384, 229] on button "Refresh Search" at bounding box center [363, 225] width 41 height 8
click at [408, 14] on div "Refresh your page for the latest flight data Flight prices and availability may…" at bounding box center [406, 194] width 813 height 389
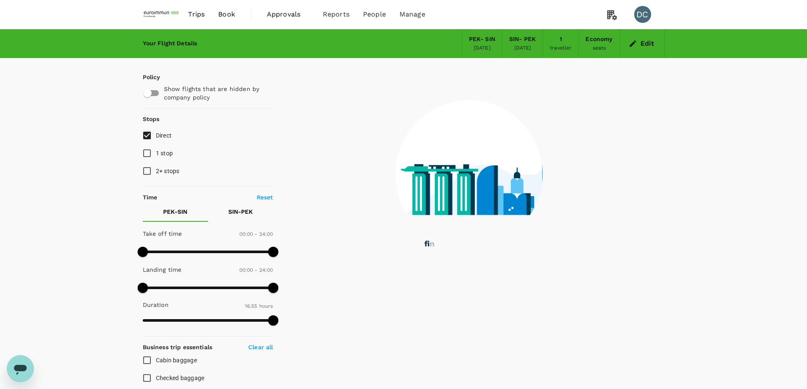
type input "1210"
checkbox input "true"
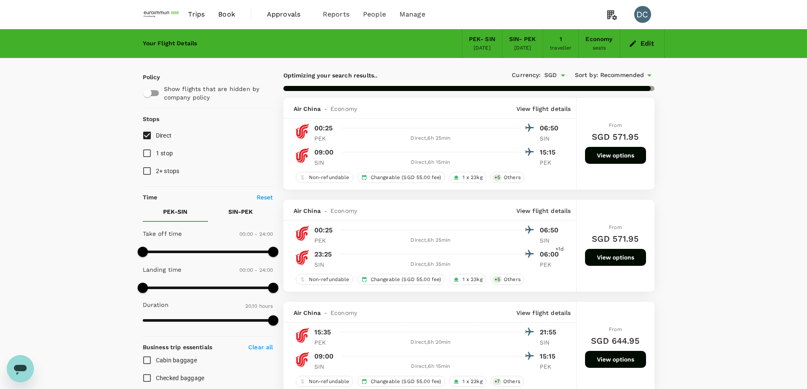
type input "1230"
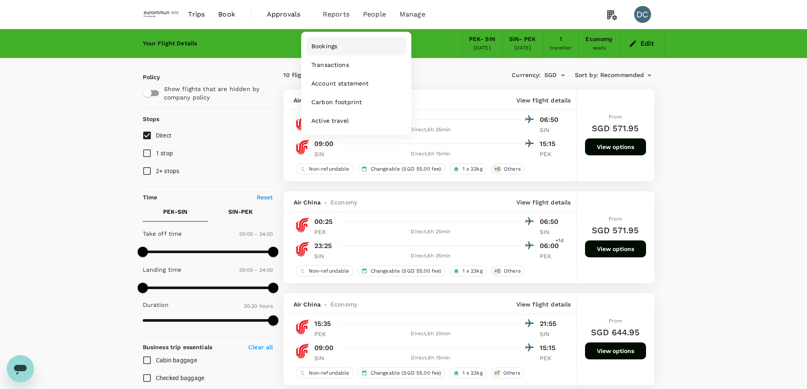
click at [327, 47] on span "Bookings" at bounding box center [324, 46] width 26 height 8
